Goal: Task Accomplishment & Management: Use online tool/utility

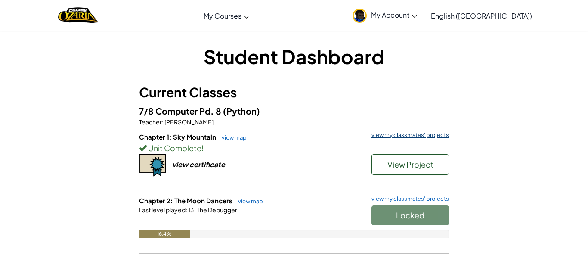
click at [407, 135] on link "view my classmates' projects" at bounding box center [408, 135] width 82 height 6
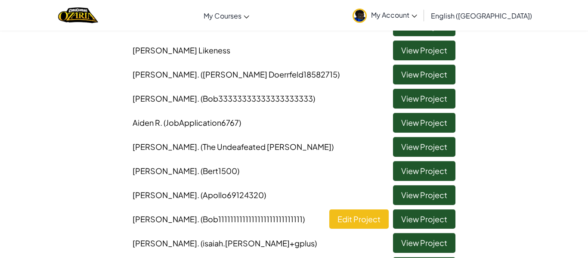
scroll to position [138, 0]
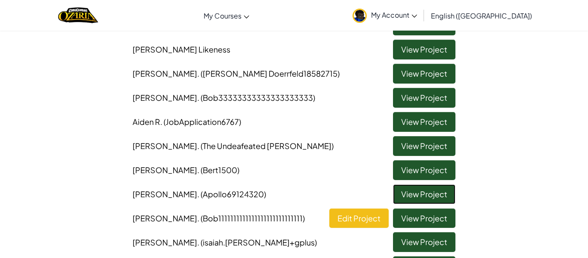
click at [421, 190] on link "View Project" at bounding box center [424, 194] width 62 height 20
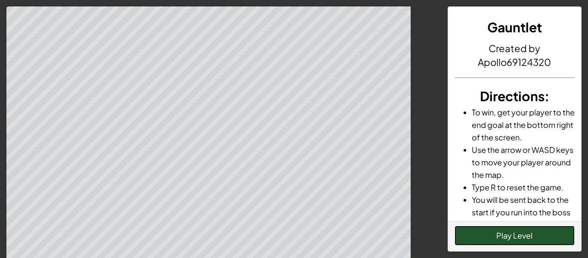
click at [476, 242] on button "Play Level" at bounding box center [514, 235] width 120 height 20
